Goal: Check status: Check status

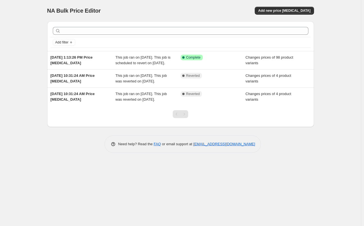
click at [327, 50] on div "NA Bulk Price Editor. This page is ready NA Bulk Price Editor Add new price [ME…" at bounding box center [180, 113] width 361 height 226
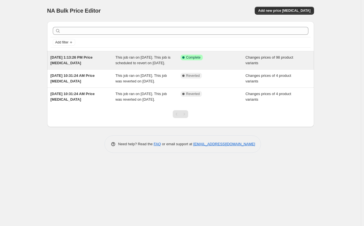
click at [158, 58] on span "This job ran on [DATE]. This job is scheduled to revert on [DATE]." at bounding box center [142, 60] width 55 height 10
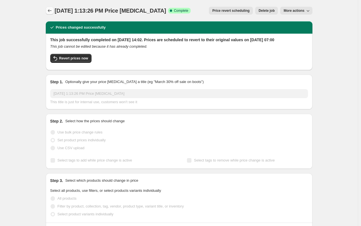
click at [53, 10] on icon "Price change jobs" at bounding box center [50, 11] width 6 height 6
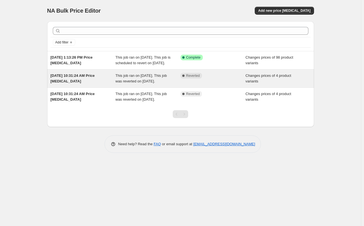
click at [178, 84] on div "This job ran on 8 August 2025. This job was reverted on 8 August 2025." at bounding box center [147, 78] width 65 height 11
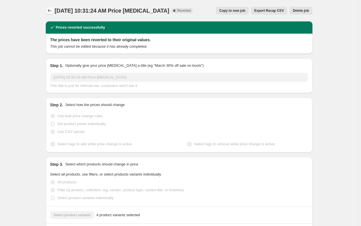
click at [51, 10] on icon "Price change jobs" at bounding box center [50, 11] width 6 height 6
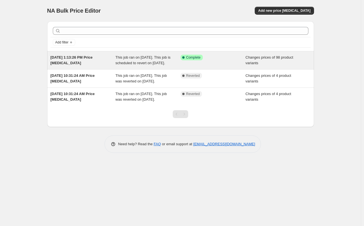
click at [164, 65] on span "This job ran on 11 September 2025. This job is scheduled to revert on 15 Septem…" at bounding box center [142, 60] width 55 height 10
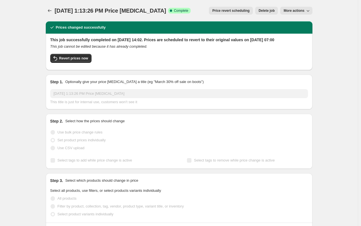
click at [305, 11] on span "More actions" at bounding box center [294, 10] width 21 height 4
